Goal: Use online tool/utility: Utilize a website feature to perform a specific function

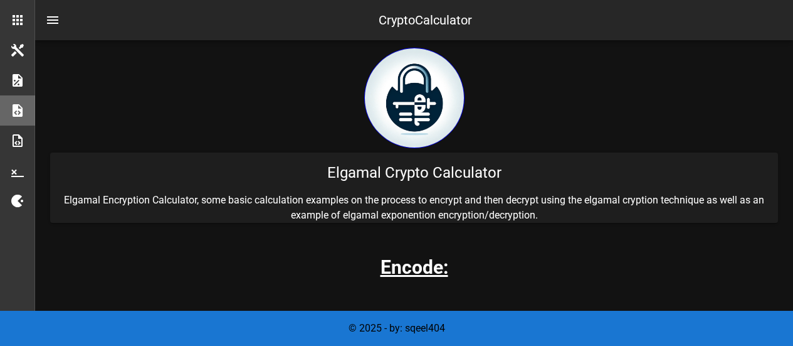
scroll to position [314, 0]
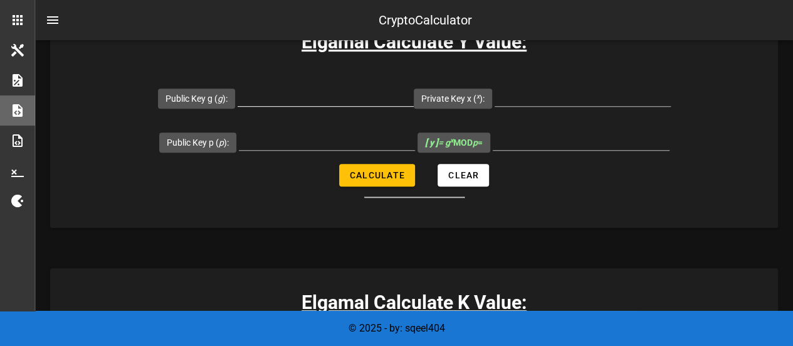
click at [319, 97] on input "Public Key g ( g ):" at bounding box center [326, 96] width 176 height 20
paste input "2784687438861268863"
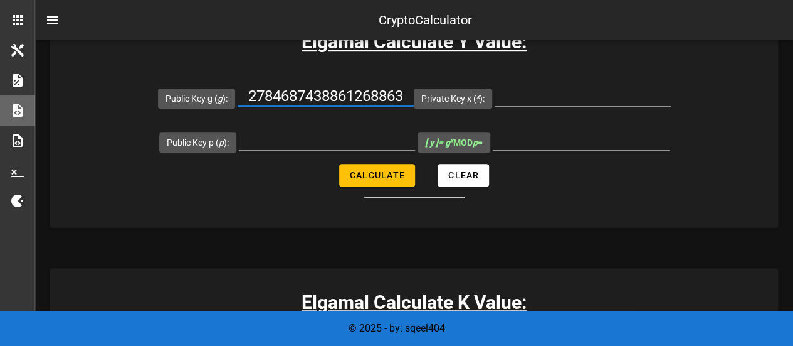
type input "2784687438861268863"
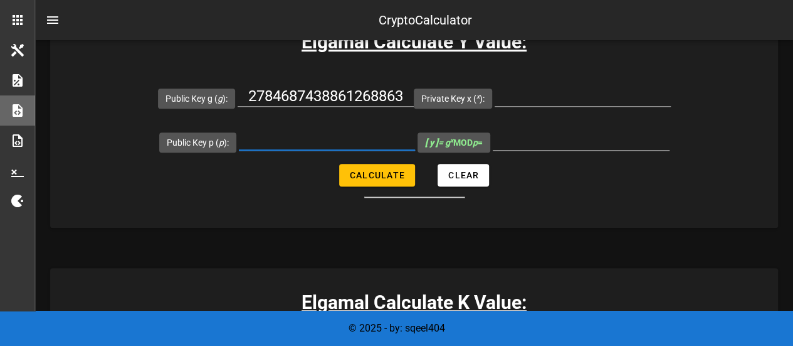
click at [292, 142] on input "Public Key p ( p ):" at bounding box center [327, 140] width 176 height 20
paste input "14912432766367177751"
type input "14912432766367177751"
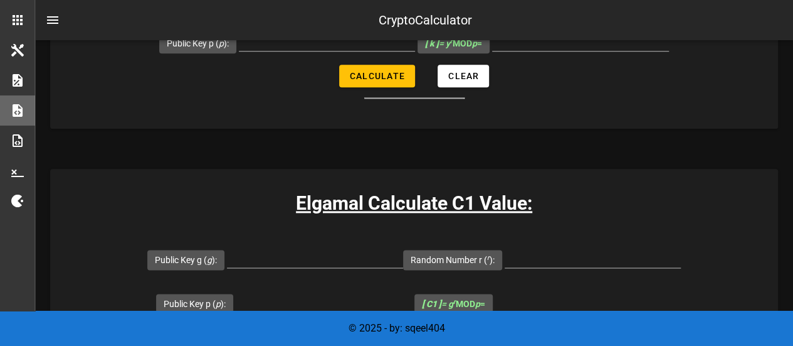
scroll to position [753, 0]
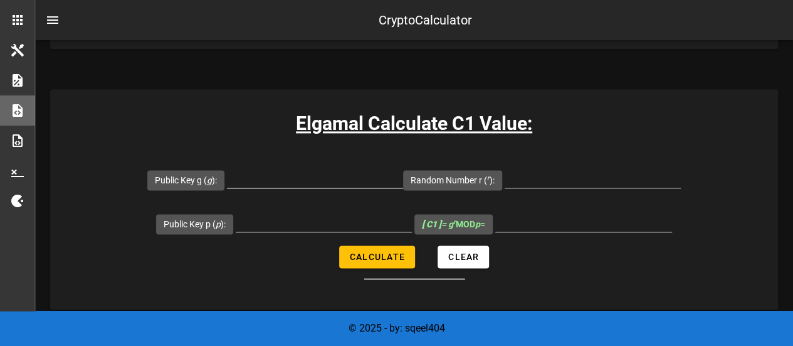
click at [282, 170] on input "Public Key g ( g ):" at bounding box center [315, 177] width 176 height 20
paste input "2784687438861268863"
type input "2784687438861268863"
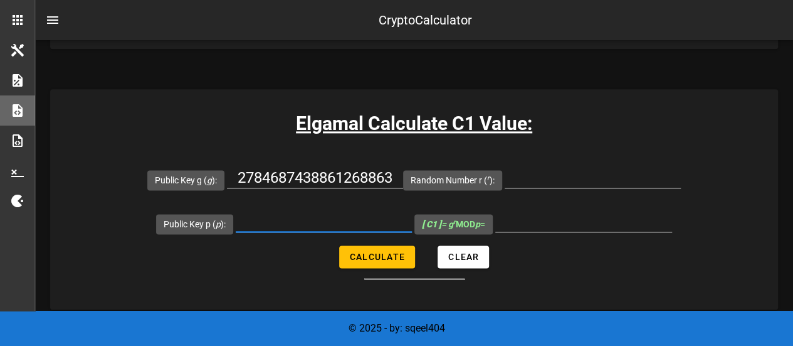
click at [297, 223] on input "Public Key p ( p ):" at bounding box center [324, 221] width 176 height 20
paste input "14912432766367177751"
type input "14912432766367177751"
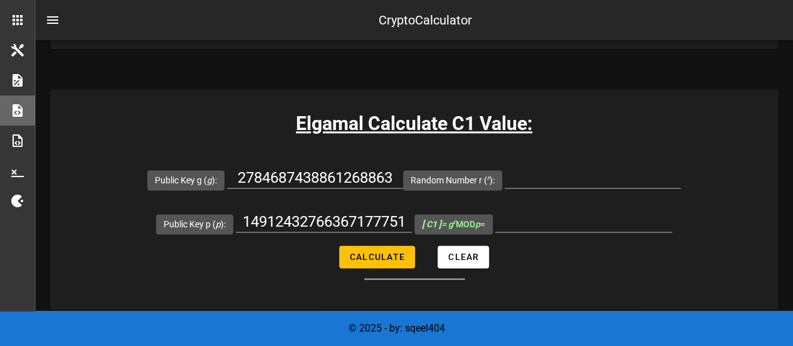
scroll to position [0, 0]
click at [539, 221] on input "[ C1 ] = g r MOD p =" at bounding box center [583, 221] width 177 height 20
click at [551, 214] on input "[ C1 ] = g r MOD p =" at bounding box center [583, 221] width 177 height 20
click at [554, 226] on input "[ C1 ] = g r MOD p =" at bounding box center [583, 221] width 177 height 20
click at [561, 220] on input "[ C1 ] = g r MOD p =" at bounding box center [583, 221] width 177 height 20
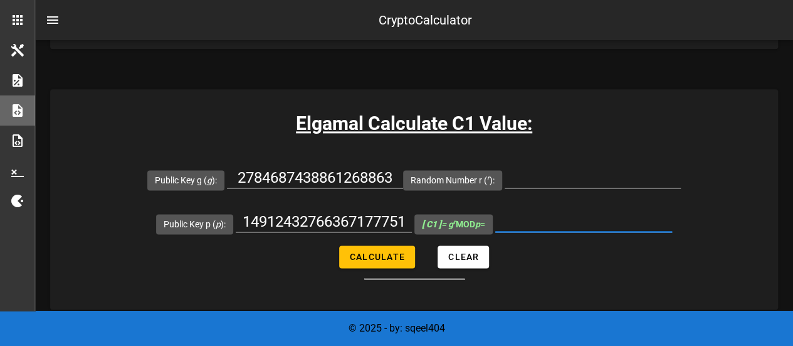
click at [564, 223] on input "[ C1 ] = g r MOD p =" at bounding box center [583, 221] width 177 height 20
click at [561, 223] on input "[ C1 ] = g r MOD p =" at bounding box center [583, 221] width 177 height 20
click at [562, 223] on input "[ C1 ] = g r MOD p =" at bounding box center [583, 221] width 177 height 20
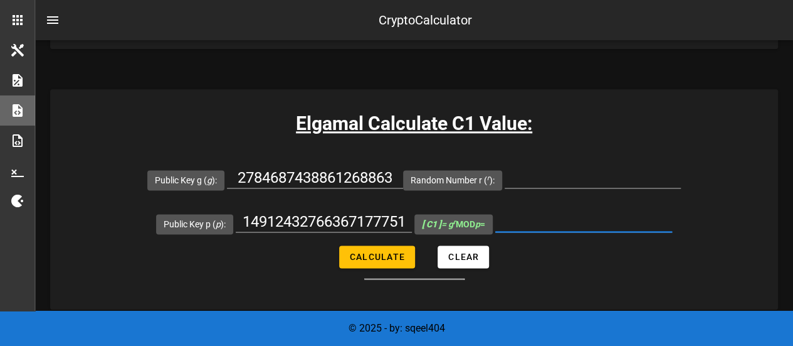
click at [562, 223] on input "[ C1 ] = g r MOD p =" at bounding box center [583, 221] width 177 height 20
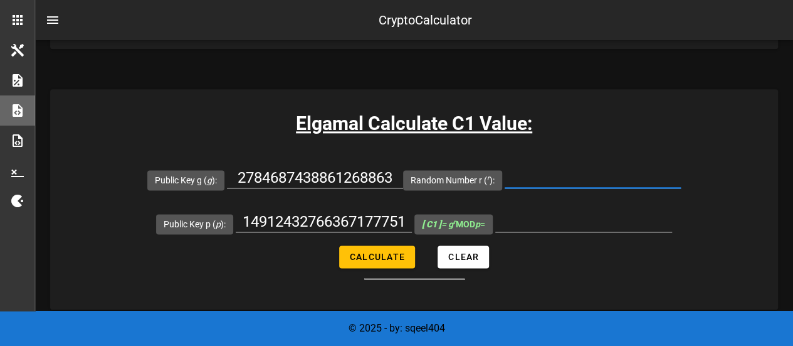
click at [573, 185] on input "Random Number r ( r ):" at bounding box center [593, 177] width 176 height 20
paste input "12279519522290406516"
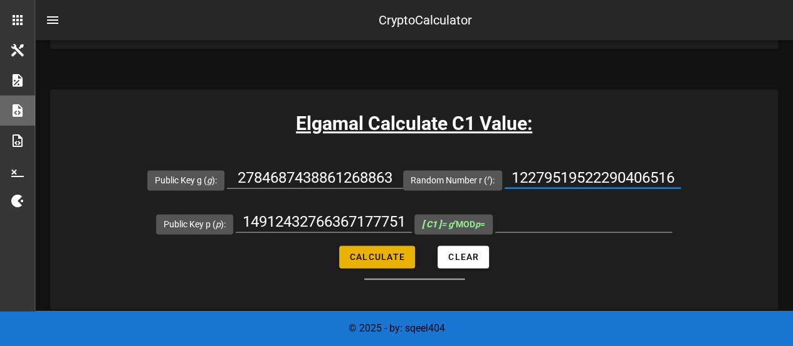
type input "12279519522290406516"
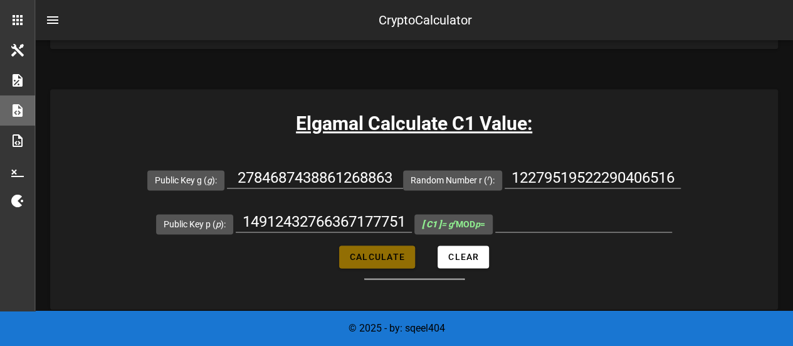
scroll to position [0, 0]
click at [378, 251] on span "Calculate" at bounding box center [377, 256] width 56 height 10
type input "1582706235115656381"
